Goal: Information Seeking & Learning: Learn about a topic

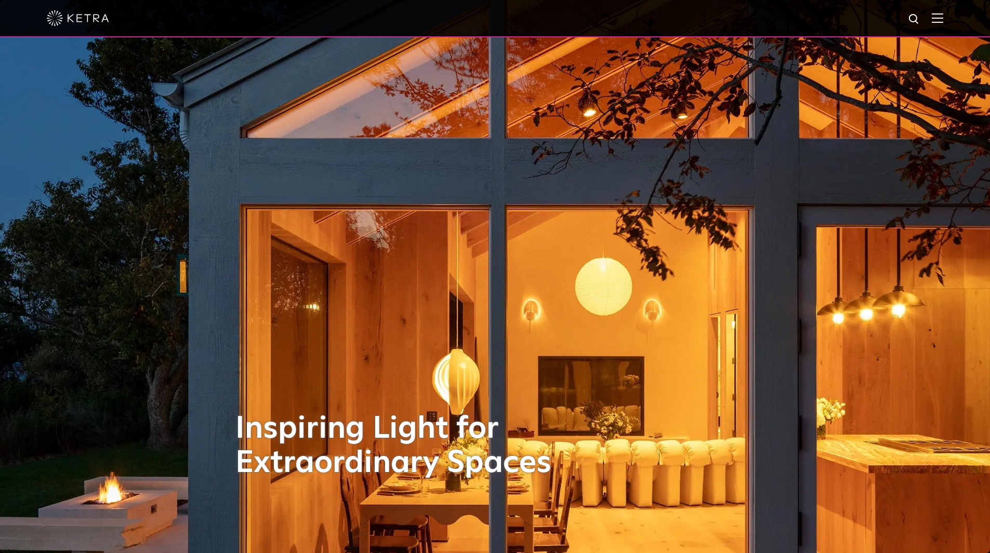
click at [957, 26] on div at bounding box center [495, 18] width 990 height 37
click at [943, 21] on img at bounding box center [937, 18] width 11 height 10
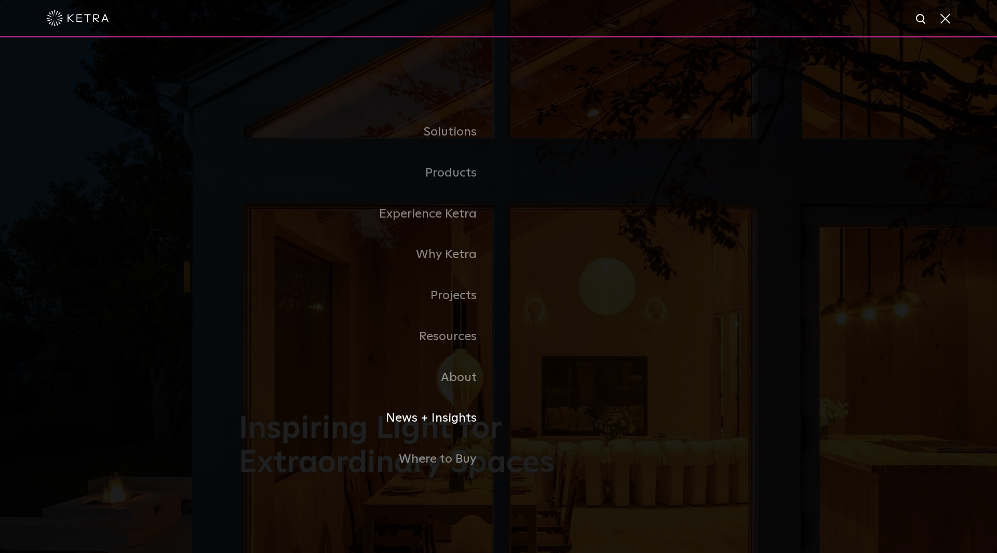
click at [453, 423] on link "News + Insights" at bounding box center [369, 418] width 260 height 41
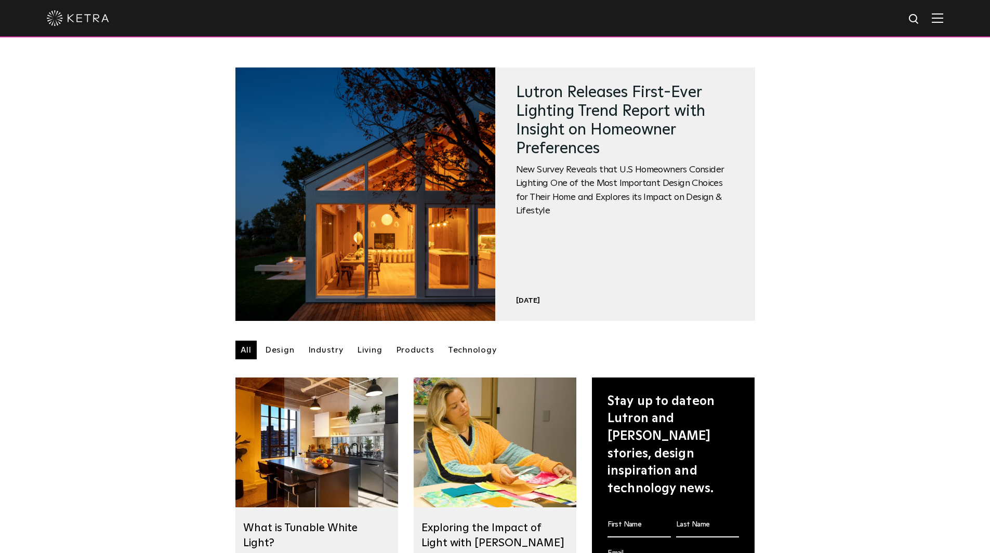
click at [271, 352] on link "Design" at bounding box center [280, 350] width 40 height 19
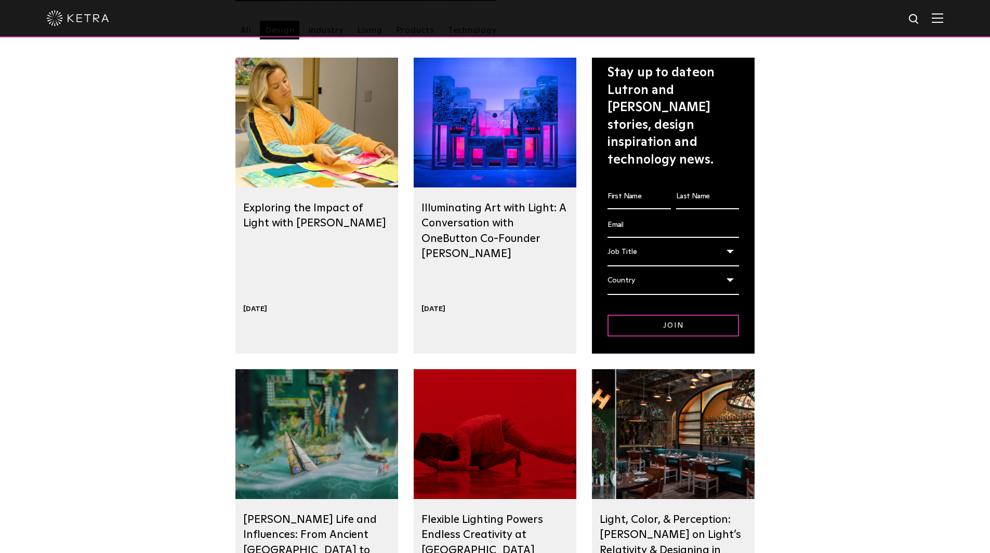
scroll to position [207, 0]
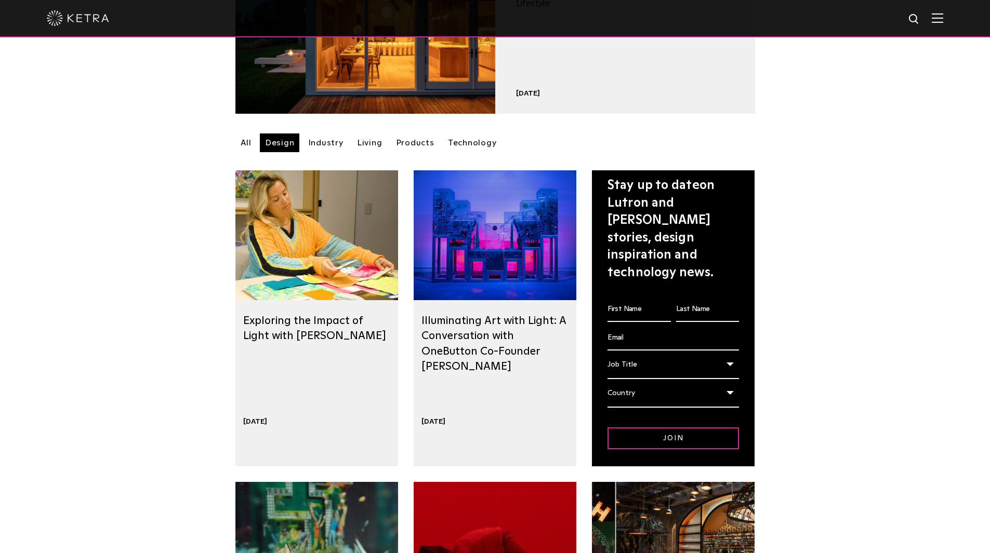
click at [520, 300] on div at bounding box center [495, 235] width 163 height 130
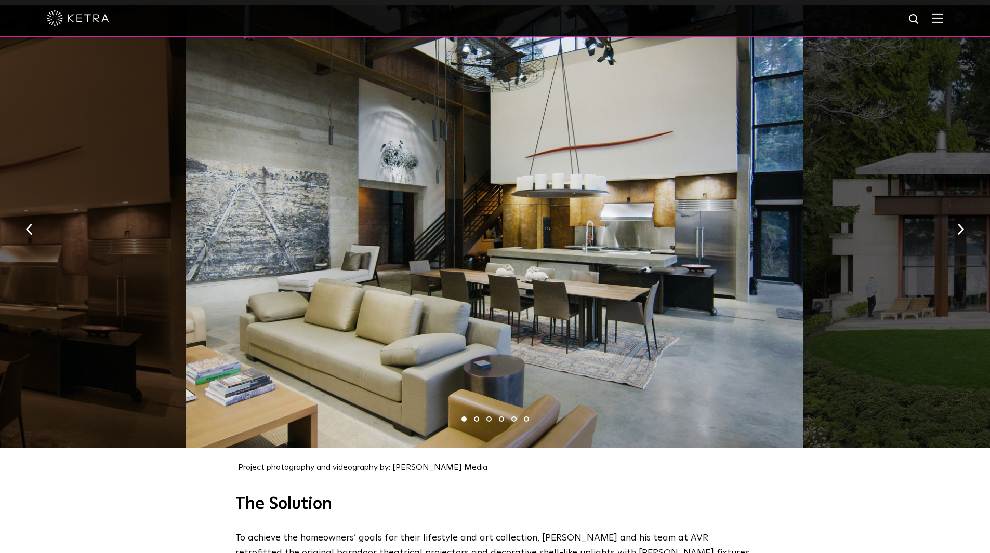
scroll to position [1091, 0]
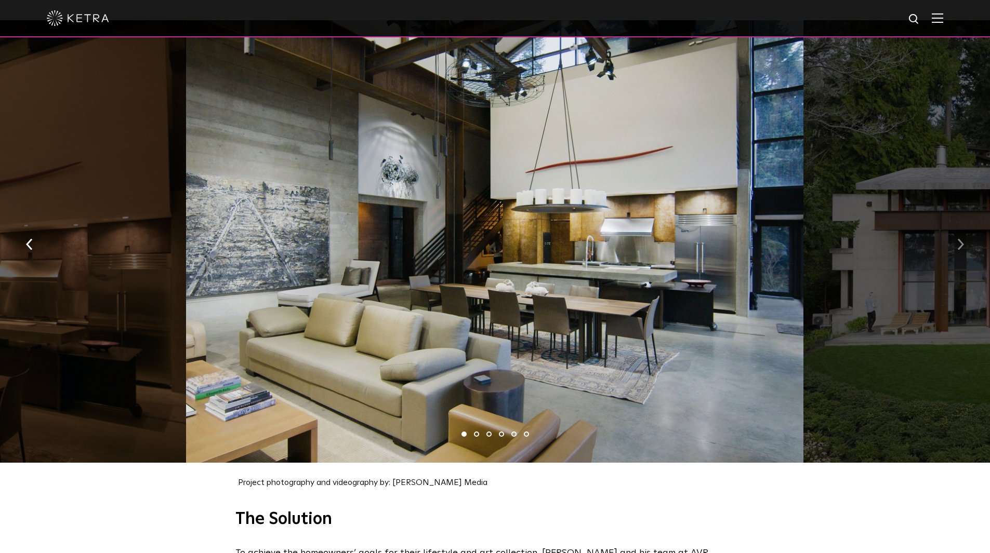
click at [965, 244] on button "button" at bounding box center [960, 244] width 22 height 36
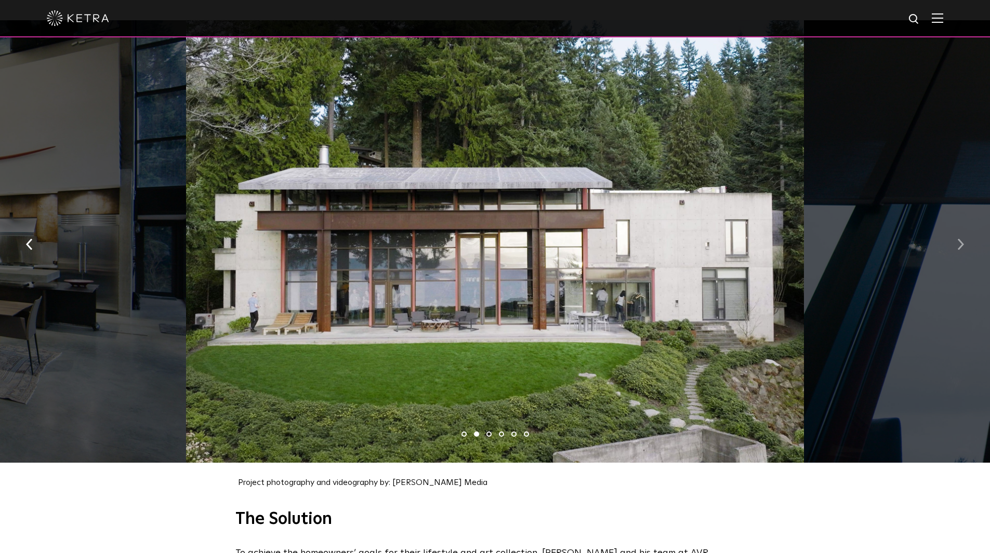
click at [965, 244] on button "button" at bounding box center [960, 244] width 22 height 36
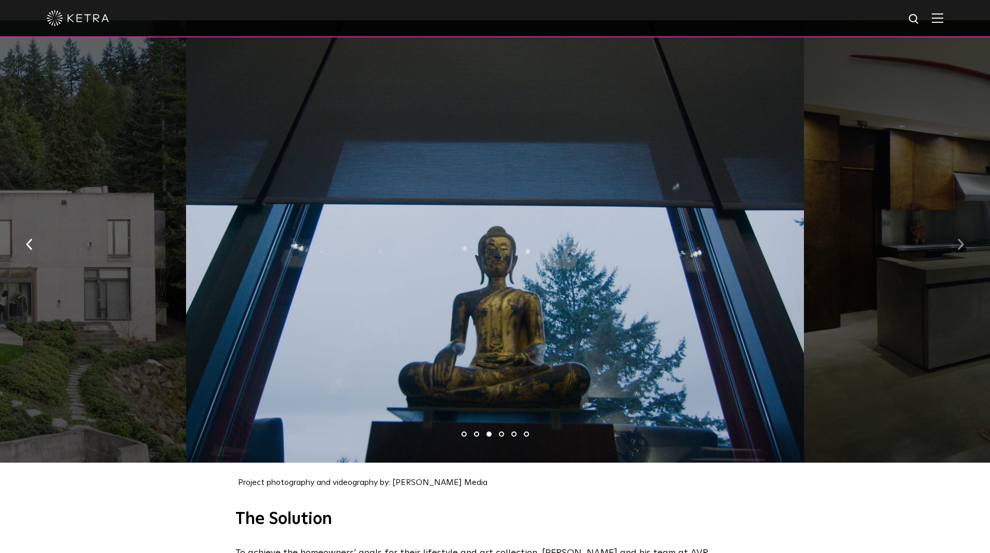
click at [965, 244] on button "button" at bounding box center [960, 244] width 22 height 36
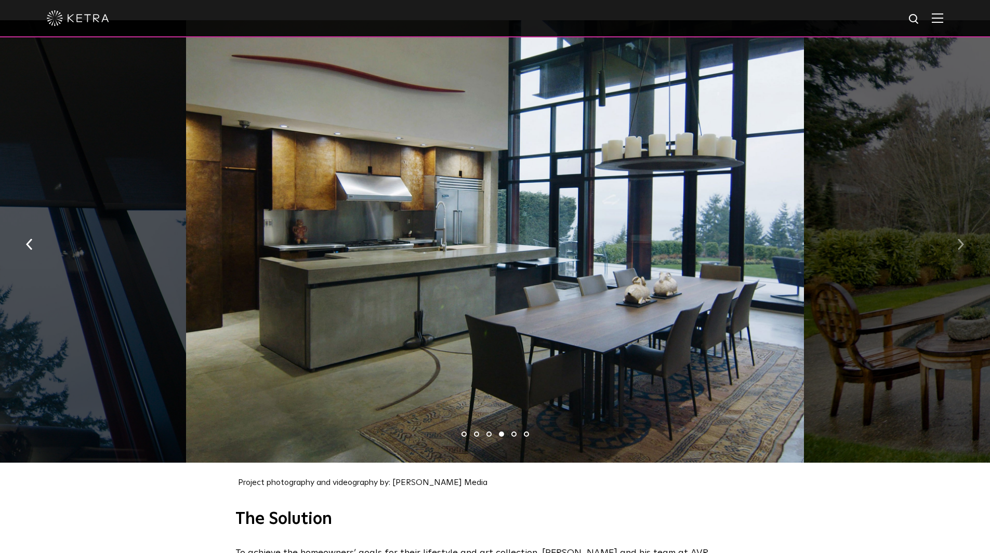
click at [965, 244] on button "button" at bounding box center [960, 244] width 22 height 36
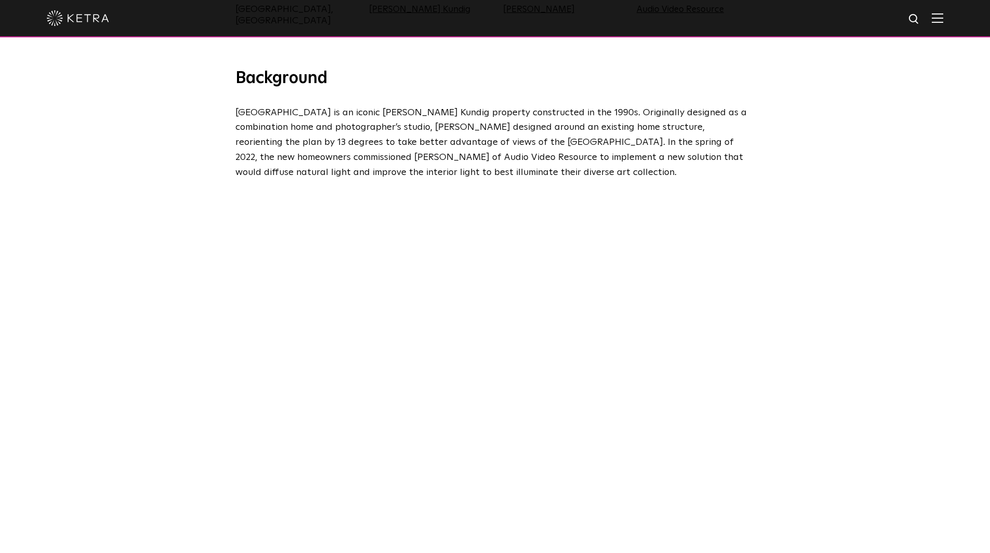
scroll to position [156, 0]
